Goal: Transaction & Acquisition: Purchase product/service

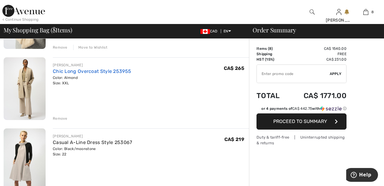
click at [109, 69] on link "Chic Long Overcoat Style 253955" at bounding box center [92, 71] width 78 height 6
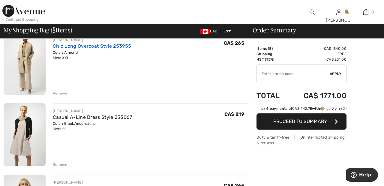
scroll to position [131, 0]
